Goal: Task Accomplishment & Management: Manage account settings

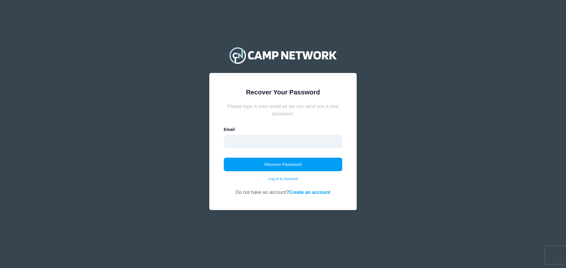
click at [259, 141] on input "email" at bounding box center [283, 142] width 119 height 14
type input "julieeinhornmayor@gmail.com"
click at [279, 163] on button "Recover Password" at bounding box center [283, 165] width 119 height 14
click at [309, 145] on input "email" at bounding box center [283, 142] width 119 height 14
type input "julieeinhornmayor@gmail.com"
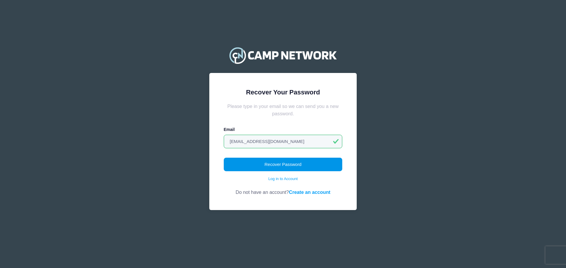
click at [296, 163] on button "Recover Password" at bounding box center [283, 165] width 119 height 14
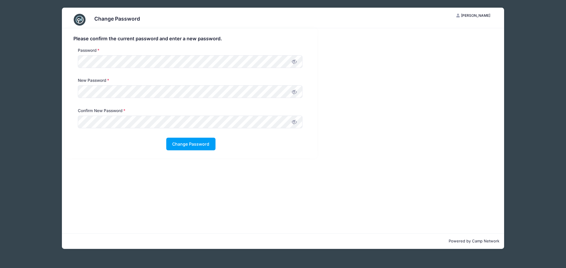
click at [295, 95] on icon at bounding box center [294, 92] width 5 height 5
click at [294, 62] on icon at bounding box center [294, 62] width 5 height 5
click at [298, 124] on span at bounding box center [294, 122] width 10 height 10
click at [181, 139] on button "Change Password" at bounding box center [190, 144] width 49 height 13
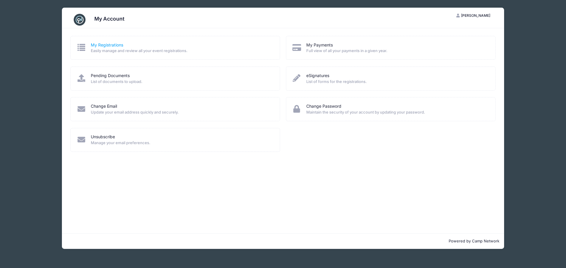
click at [113, 44] on link "My Registrations" at bounding box center [107, 45] width 32 height 6
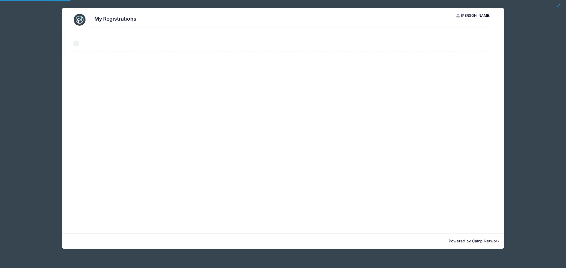
select select "50"
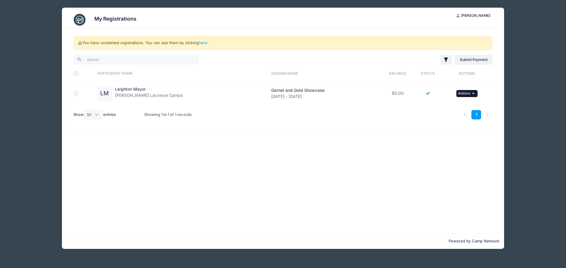
click at [468, 93] on span "Actions" at bounding box center [464, 93] width 12 height 4
click at [204, 44] on link "here" at bounding box center [203, 42] width 9 height 5
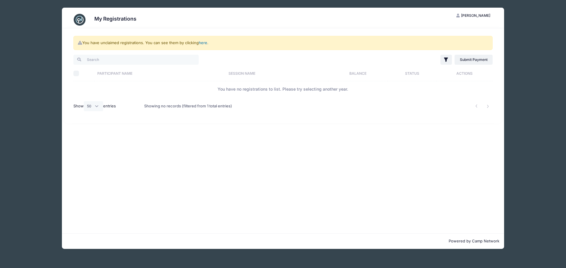
click at [203, 41] on link "here" at bounding box center [203, 42] width 9 height 5
click at [103, 20] on h3 "My Registrations" at bounding box center [115, 19] width 42 height 6
click at [486, 105] on li at bounding box center [488, 107] width 10 height 10
click at [201, 108] on div "Showing no records (filtered from 1 total entries)" at bounding box center [188, 107] width 88 height 14
click at [204, 43] on link "here" at bounding box center [203, 42] width 9 height 5
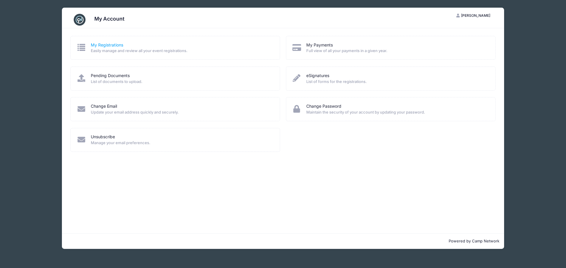
click at [109, 47] on link "My Registrations" at bounding box center [107, 45] width 32 height 6
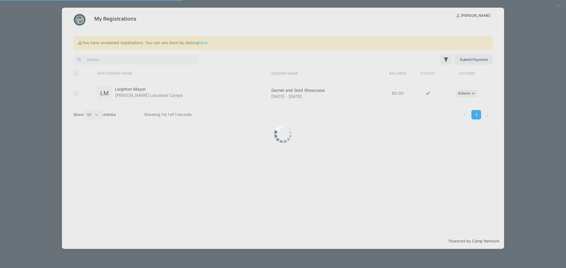
select select "50"
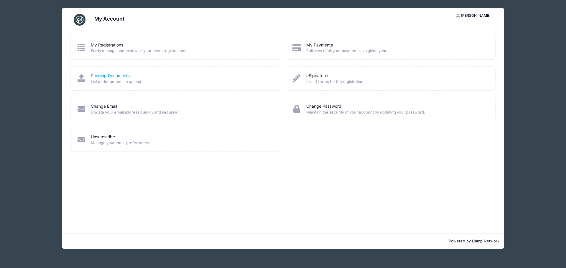
click at [102, 75] on link "Pending Documents" at bounding box center [110, 76] width 39 height 6
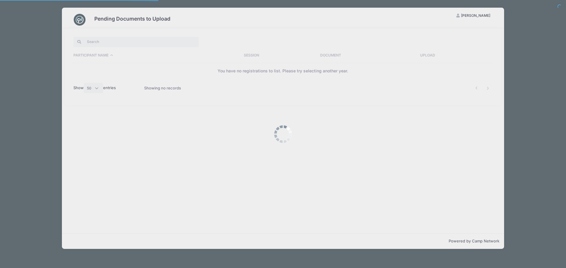
select select "50"
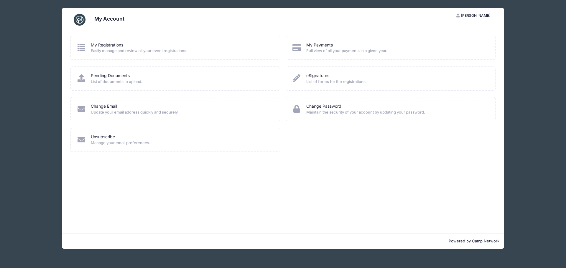
click at [80, 45] on icon at bounding box center [82, 48] width 10 height 8
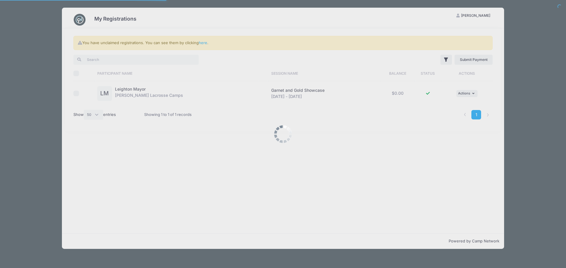
select select "50"
